Goal: Task Accomplishment & Management: Use online tool/utility

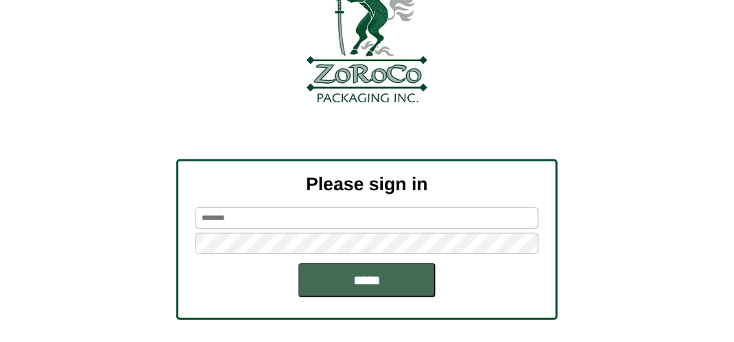
scroll to position [155, 0]
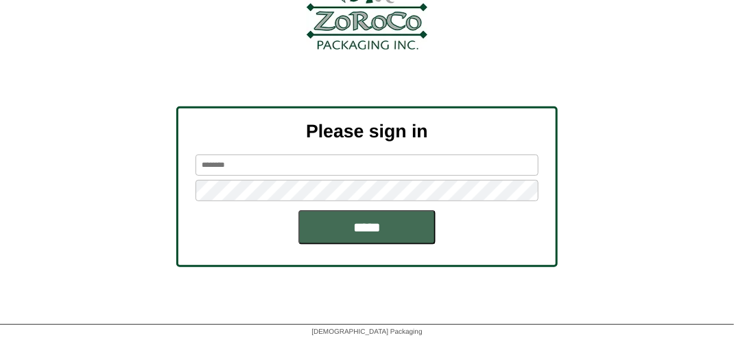
type input "*******"
click at [375, 233] on input "*****" at bounding box center [366, 227] width 137 height 34
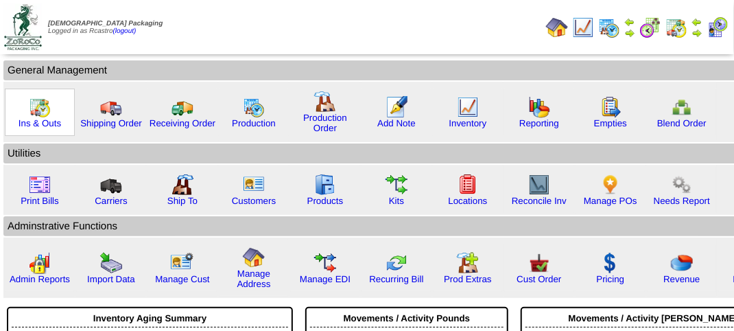
click at [43, 112] on img at bounding box center [40, 107] width 22 height 22
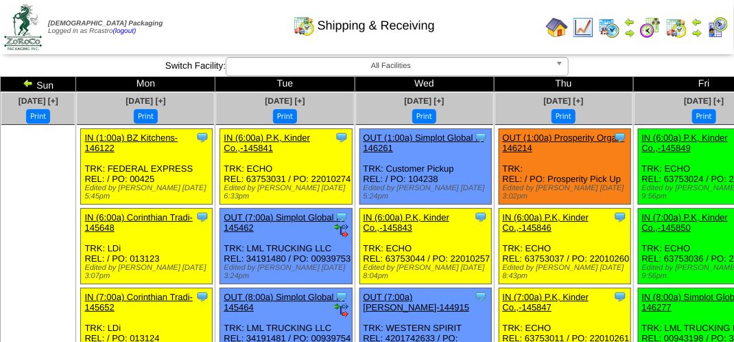
click at [716, 24] on img at bounding box center [718, 27] width 22 height 22
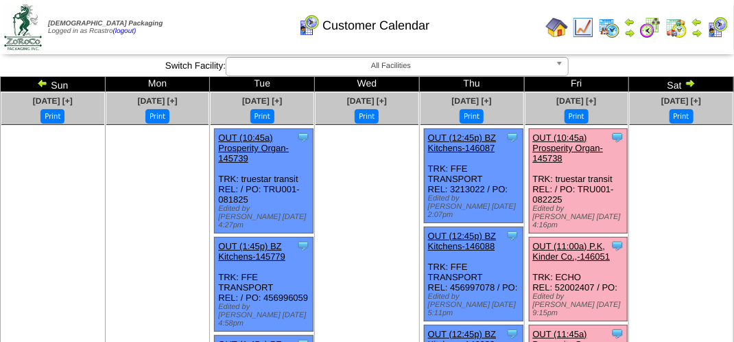
click at [203, 29] on div "Customer Calendar" at bounding box center [363, 21] width 419 height 38
click at [193, 40] on td "Zoroco Packaging Logged in as Rcastro (logout)" at bounding box center [97, 26] width 193 height 51
click at [179, 15] on div "Customer Calendar" at bounding box center [363, 21] width 419 height 38
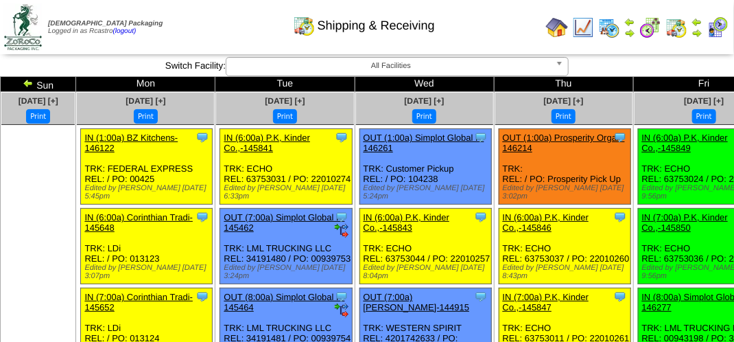
drag, startPoint x: 246, startPoint y: 32, endPoint x: 244, endPoint y: 15, distance: 17.4
click at [246, 32] on div "Shipping & Receiving" at bounding box center [363, 21] width 419 height 38
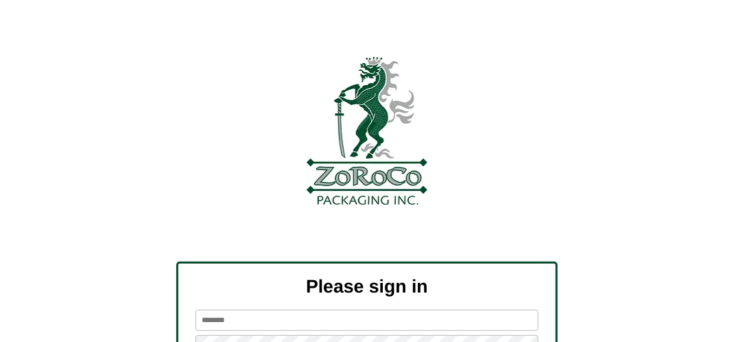
scroll to position [155, 0]
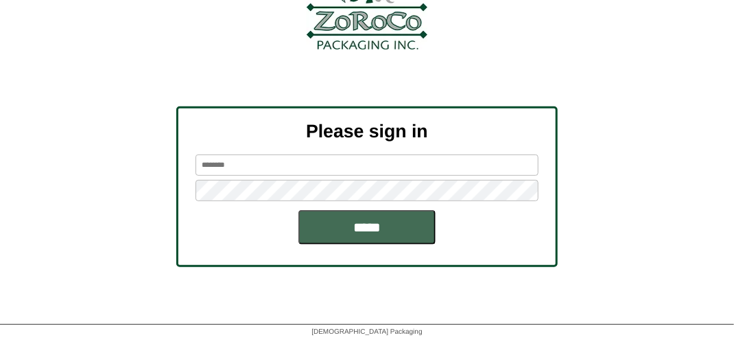
type input "*******"
click at [402, 229] on input "*****" at bounding box center [366, 227] width 137 height 34
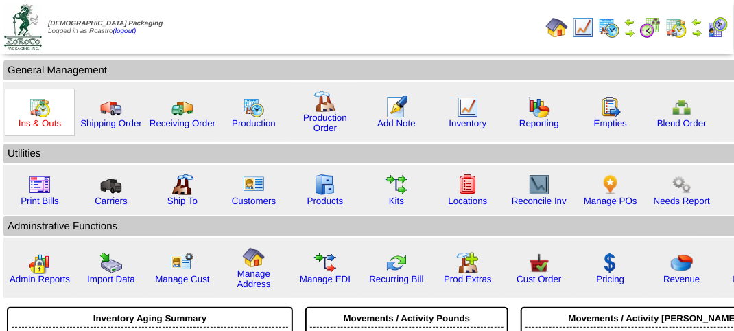
click at [40, 119] on link "Ins & Outs" at bounding box center [40, 123] width 43 height 10
click at [38, 118] on link "Ins & Outs" at bounding box center [40, 123] width 43 height 10
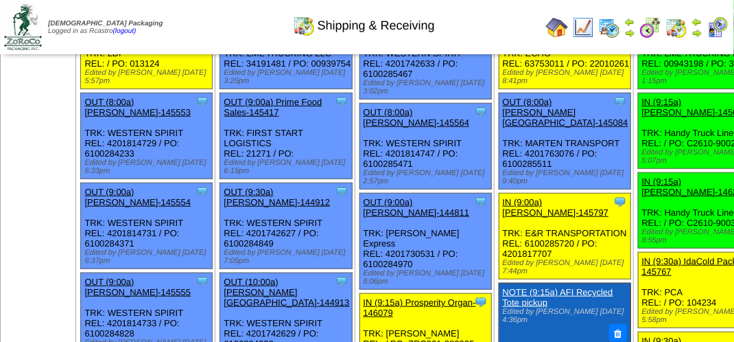
scroll to position [310, 0]
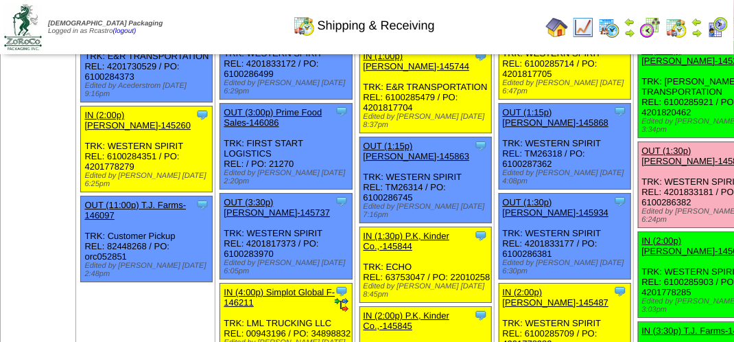
scroll to position [1578, 0]
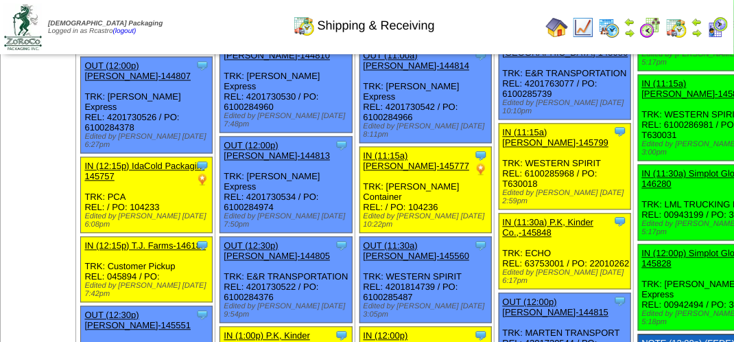
scroll to position [617, 0]
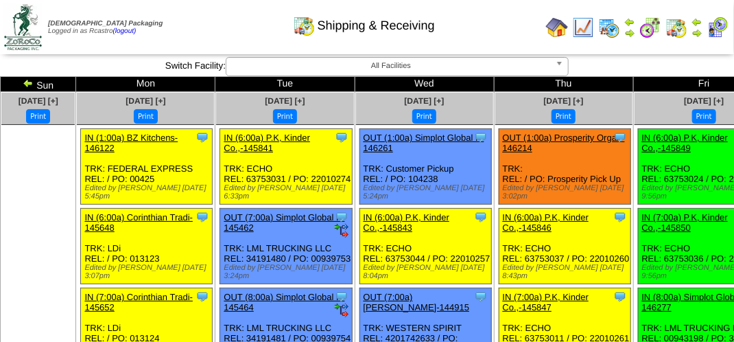
drag, startPoint x: 217, startPoint y: 31, endPoint x: 213, endPoint y: 10, distance: 21.8
click at [219, 31] on div "Shipping & Receiving" at bounding box center [363, 21] width 419 height 38
click at [717, 24] on img at bounding box center [718, 27] width 22 height 22
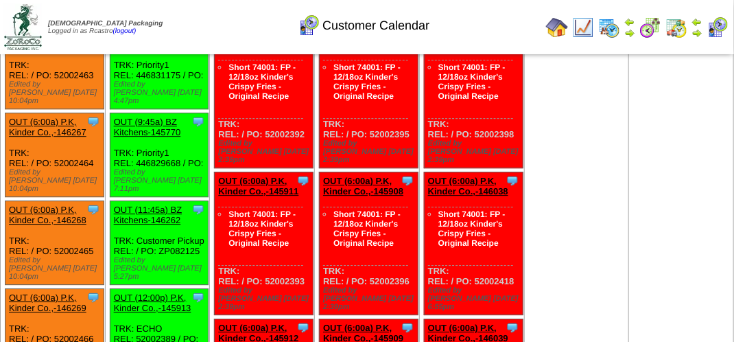
scroll to position [1441, 0]
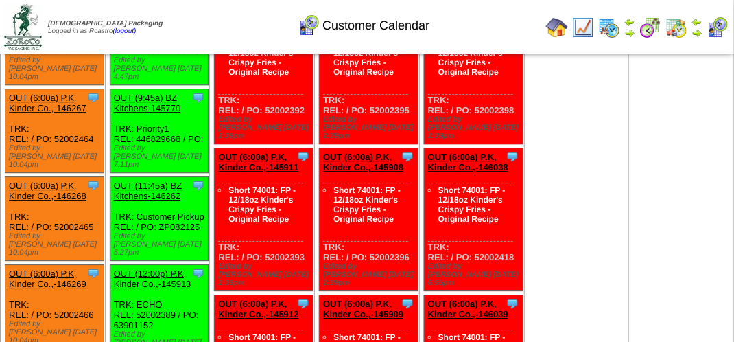
click at [154, 268] on link "OUT (12:00p) P.K, Kinder Co.,-145913" at bounding box center [153, 278] width 78 height 21
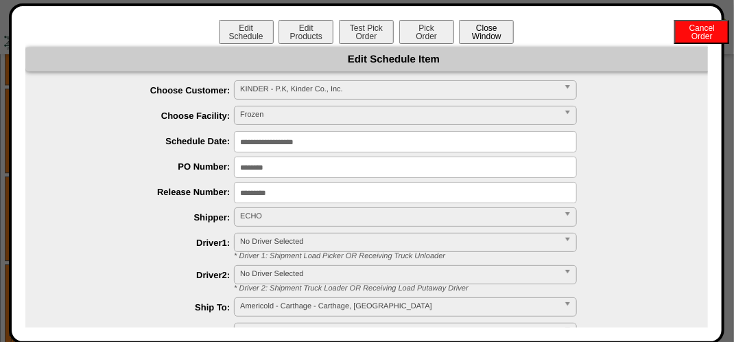
click at [482, 34] on button "Close Window" at bounding box center [486, 32] width 55 height 24
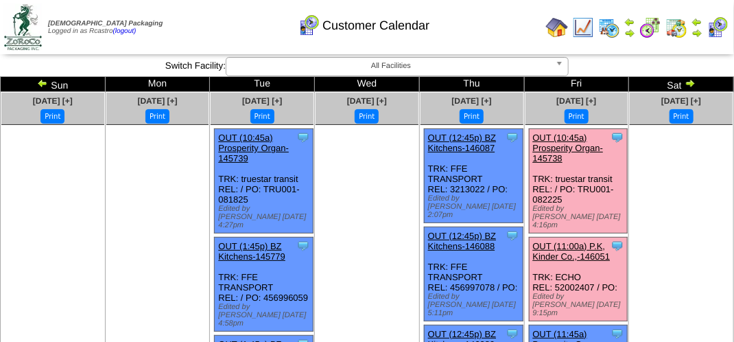
click at [226, 36] on div "Customer Calendar" at bounding box center [363, 21] width 419 height 38
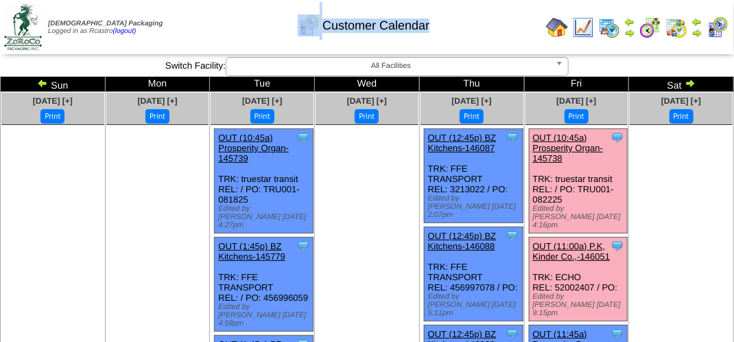
click at [226, 36] on div "Customer Calendar" at bounding box center [363, 21] width 419 height 38
click at [350, 45] on td "Print All" at bounding box center [368, 26] width 344 height 51
click at [197, 9] on div "Customer Calendar" at bounding box center [363, 21] width 419 height 38
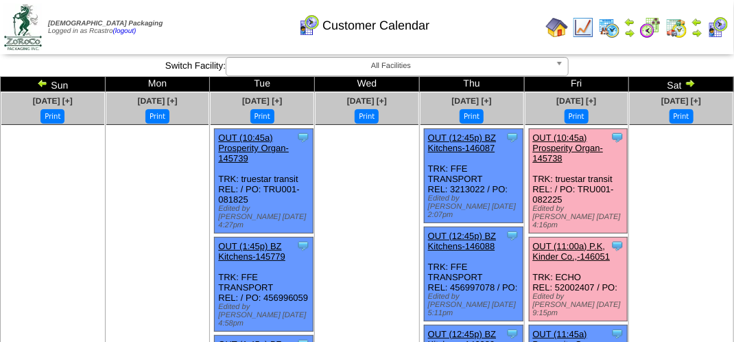
click at [466, 21] on div "Customer Calendar" at bounding box center [363, 21] width 419 height 38
click at [250, 27] on div "Customer Calendar" at bounding box center [363, 21] width 419 height 38
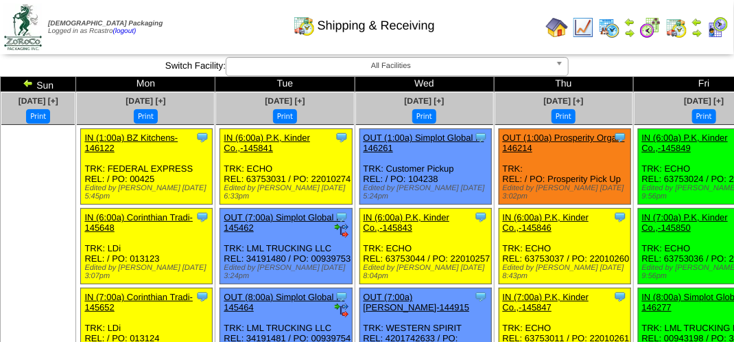
click at [233, 32] on div "Shipping & Receiving" at bounding box center [363, 21] width 419 height 38
click at [200, 31] on div "Shipping & Receiving" at bounding box center [363, 21] width 419 height 38
click at [199, 22] on div "Shipping & Receiving" at bounding box center [363, 21] width 419 height 38
click at [510, 23] on div "Shipping & Receiving" at bounding box center [363, 21] width 419 height 38
click at [720, 28] on img at bounding box center [718, 27] width 22 height 22
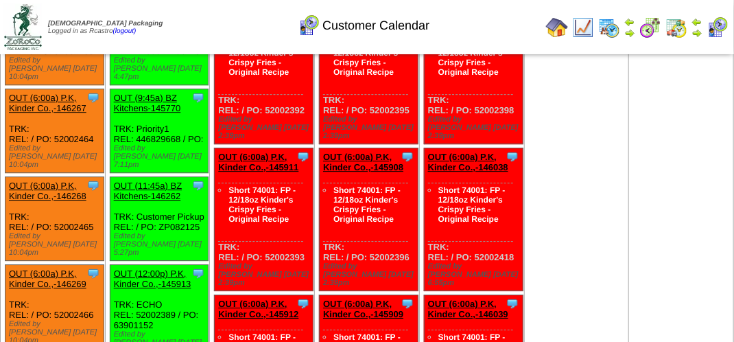
scroll to position [1235, 0]
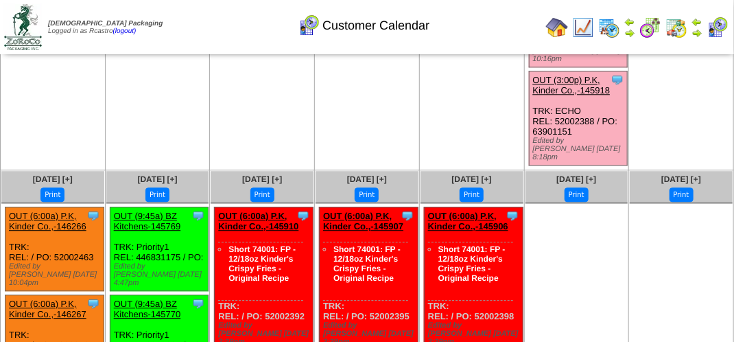
click at [228, 34] on div "Customer Calendar" at bounding box center [363, 21] width 419 height 38
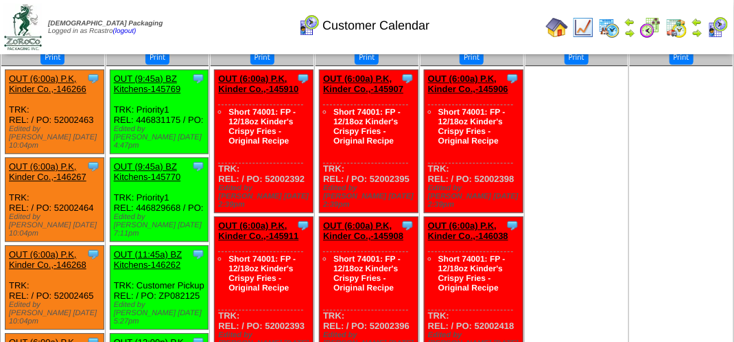
scroll to position [1303, 0]
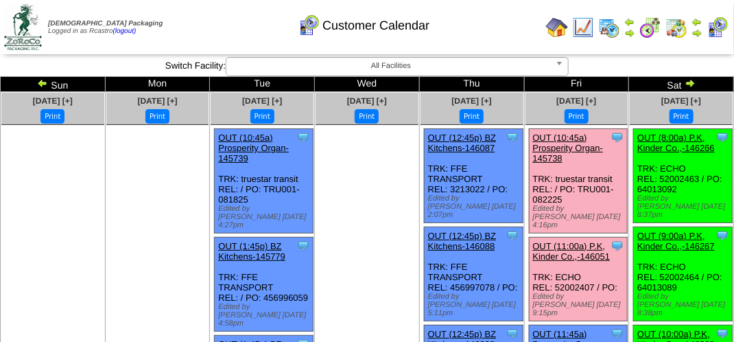
click at [716, 169] on div "Clone Item OUT (8:00a) P.K, Kinder Co.,-146266 P.K, Kinder Co., Inc. ScheduleID…" at bounding box center [683, 176] width 99 height 94
